Goal: Transaction & Acquisition: Purchase product/service

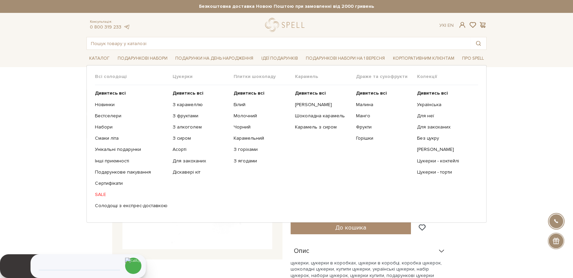
click at [174, 75] on span "Цукерки" at bounding box center [203, 77] width 61 height 6
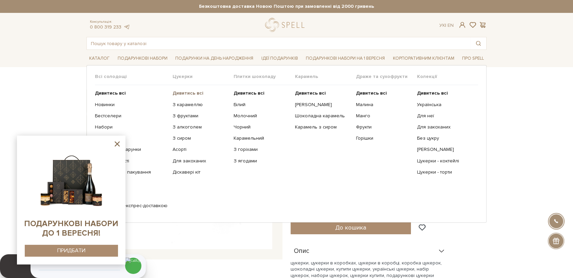
click at [182, 90] on b "Дивитись всі" at bounding box center [188, 93] width 31 height 6
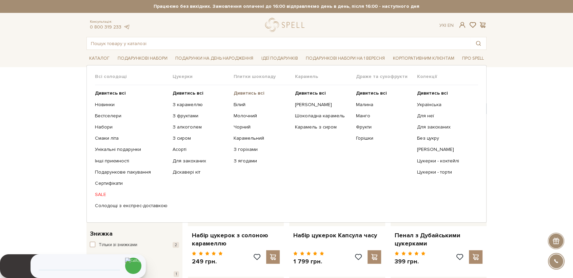
click at [244, 94] on b "Дивитись всі" at bounding box center [249, 93] width 31 height 6
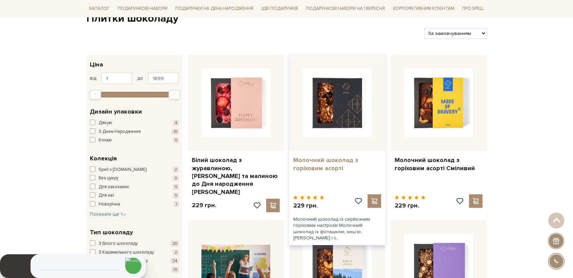
click at [313, 167] on link "Молочний шоколад з горіховим асорті" at bounding box center [337, 164] width 88 height 16
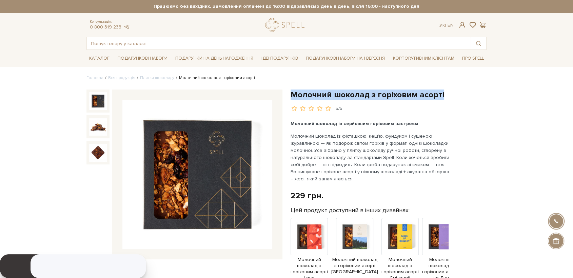
drag, startPoint x: 293, startPoint y: 93, endPoint x: 439, endPoint y: 100, distance: 146.6
click at [448, 93] on h1 "Молочний шоколад з горіховим асорті" at bounding box center [389, 95] width 196 height 11
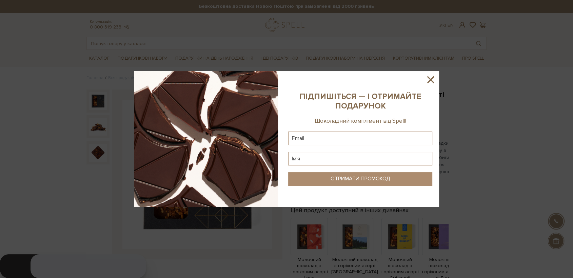
drag, startPoint x: 530, startPoint y: 63, endPoint x: 534, endPoint y: 42, distance: 21.6
click at [534, 54] on div at bounding box center [286, 139] width 573 height 278
